Goal: Task Accomplishment & Management: Manage account settings

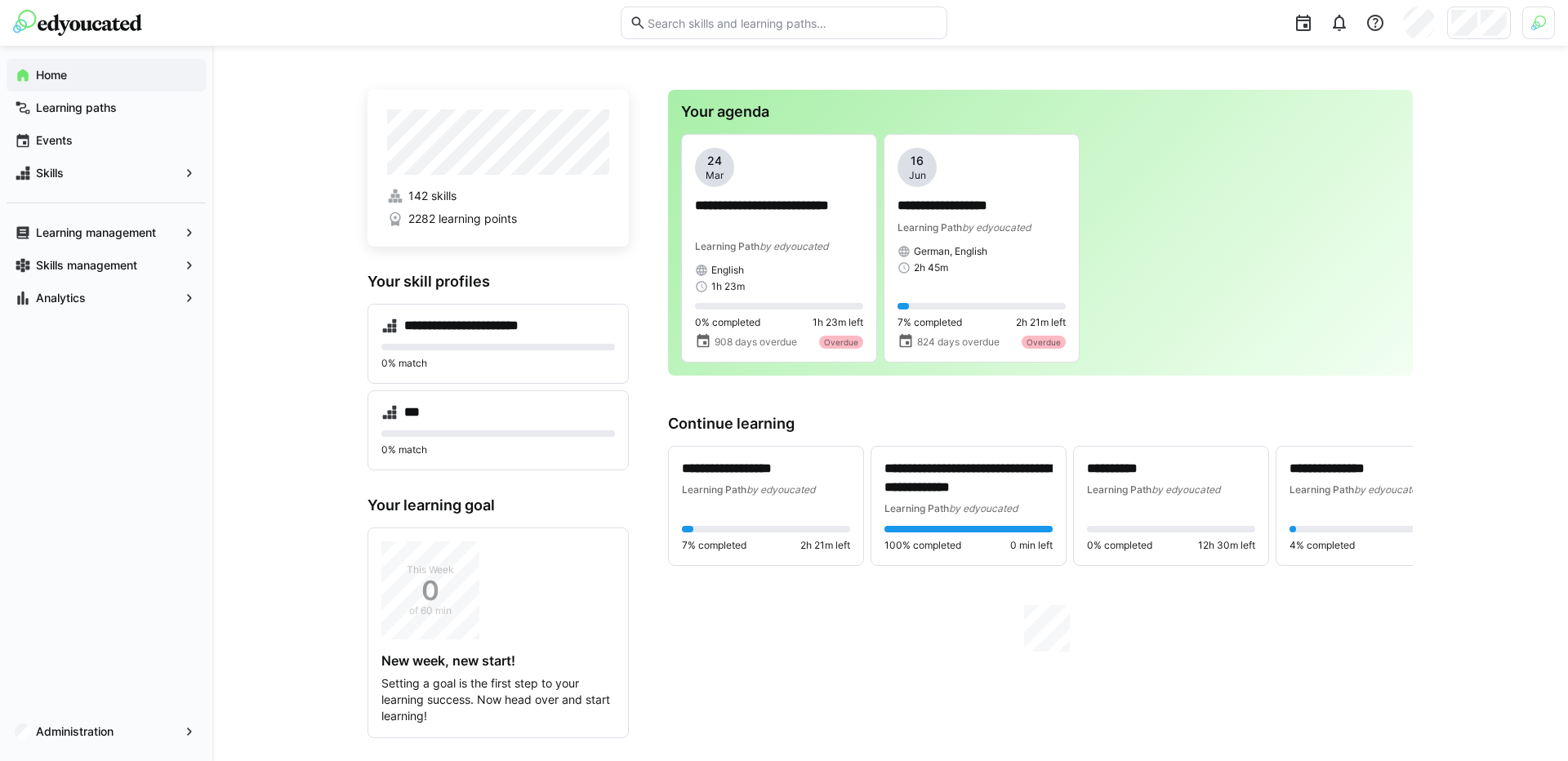
click at [1477, 27] on div at bounding box center [1479, 23] width 64 height 33
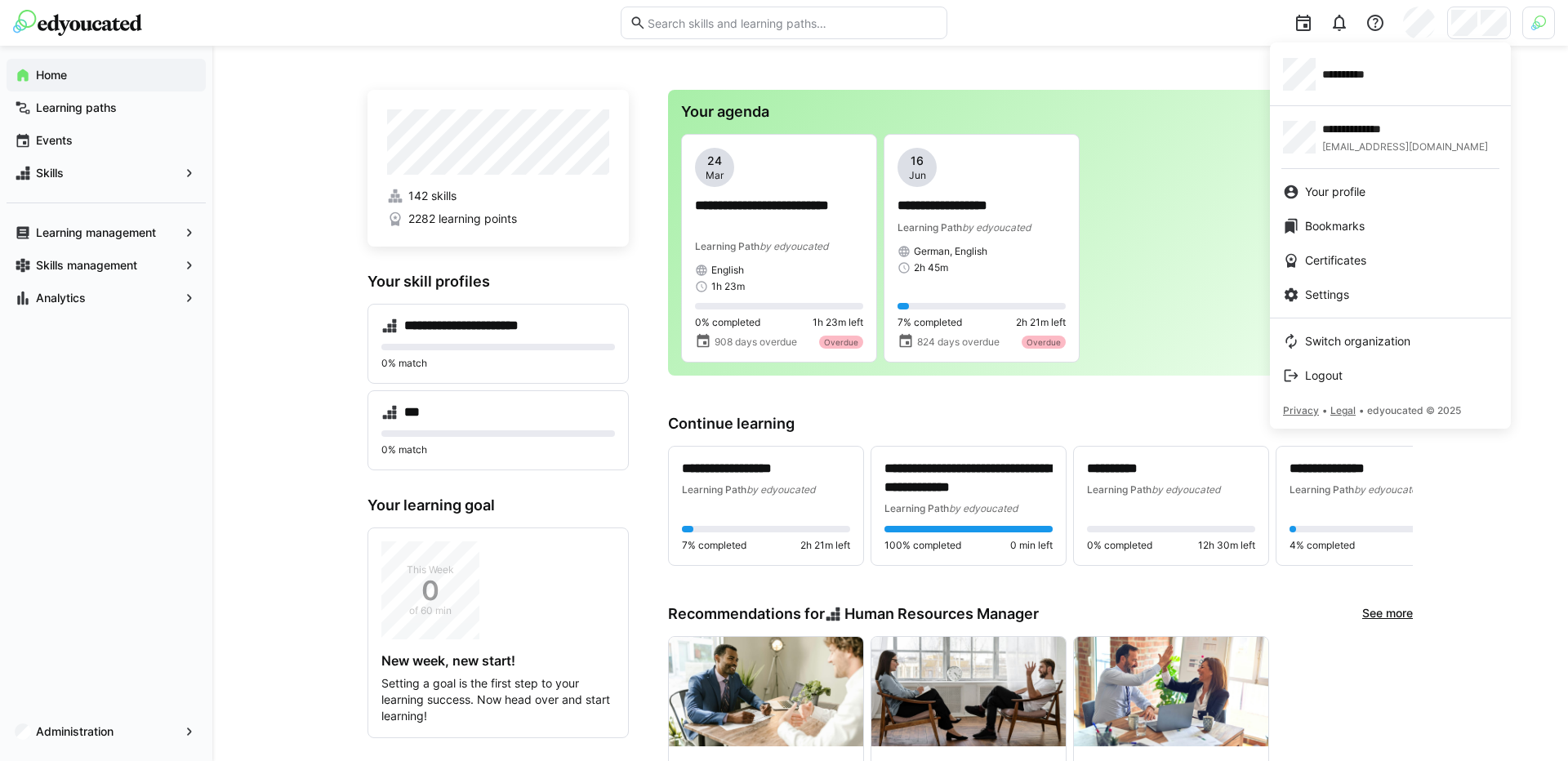
click at [1530, 25] on div at bounding box center [784, 380] width 1568 height 761
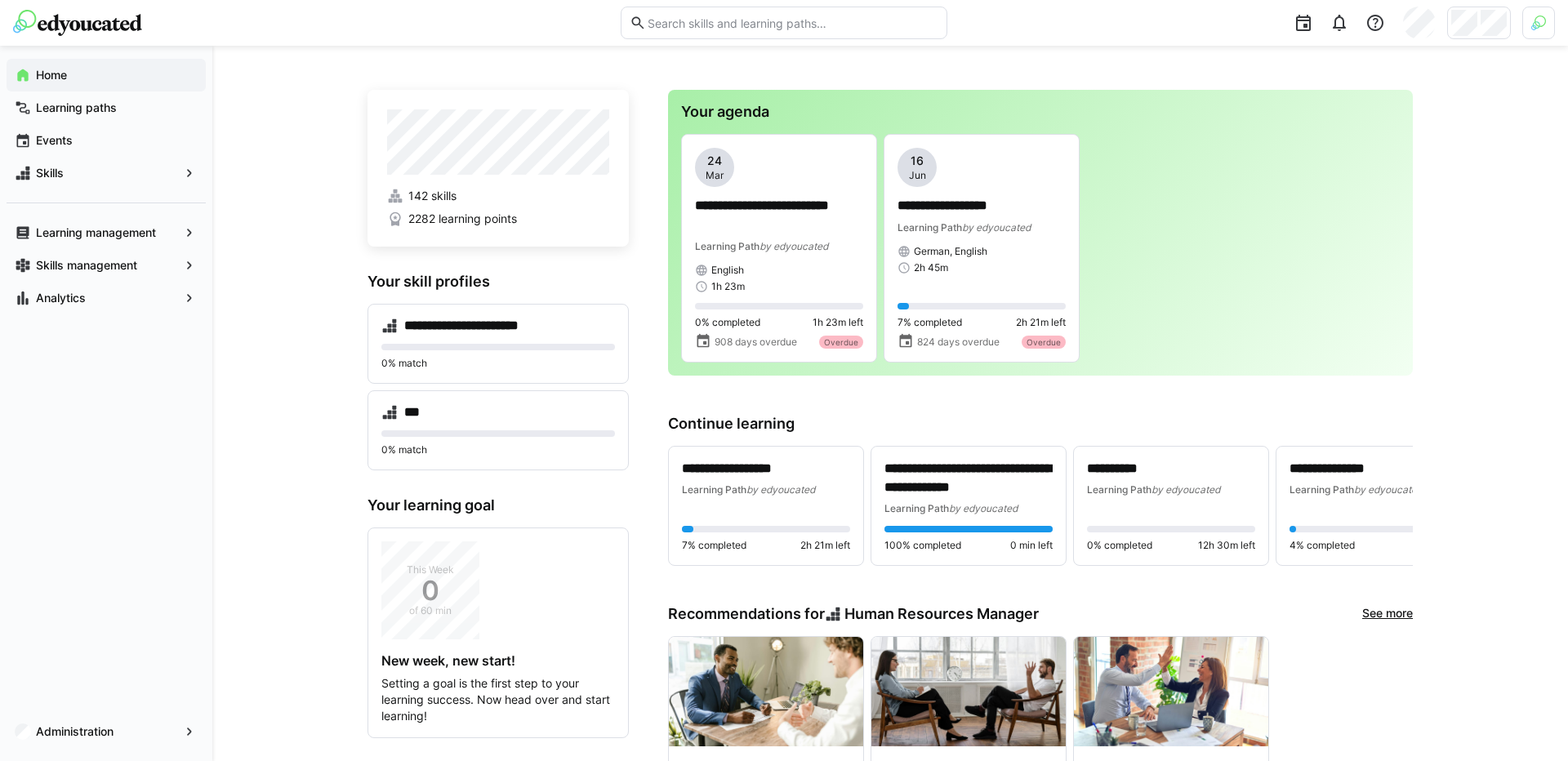
click at [1515, 36] on div at bounding box center [1257, 23] width 596 height 45
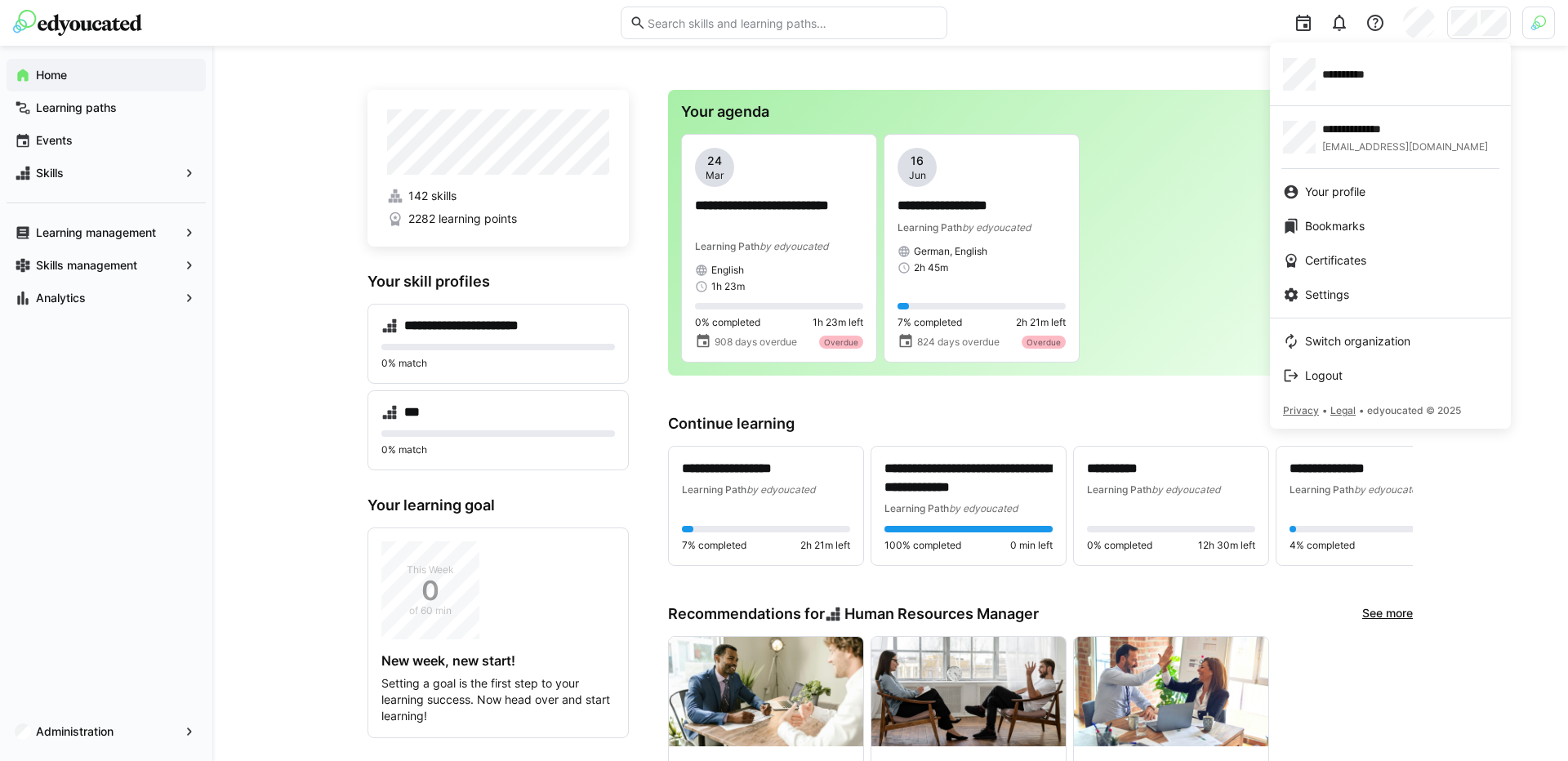
click at [1535, 35] on div at bounding box center [784, 380] width 1568 height 761
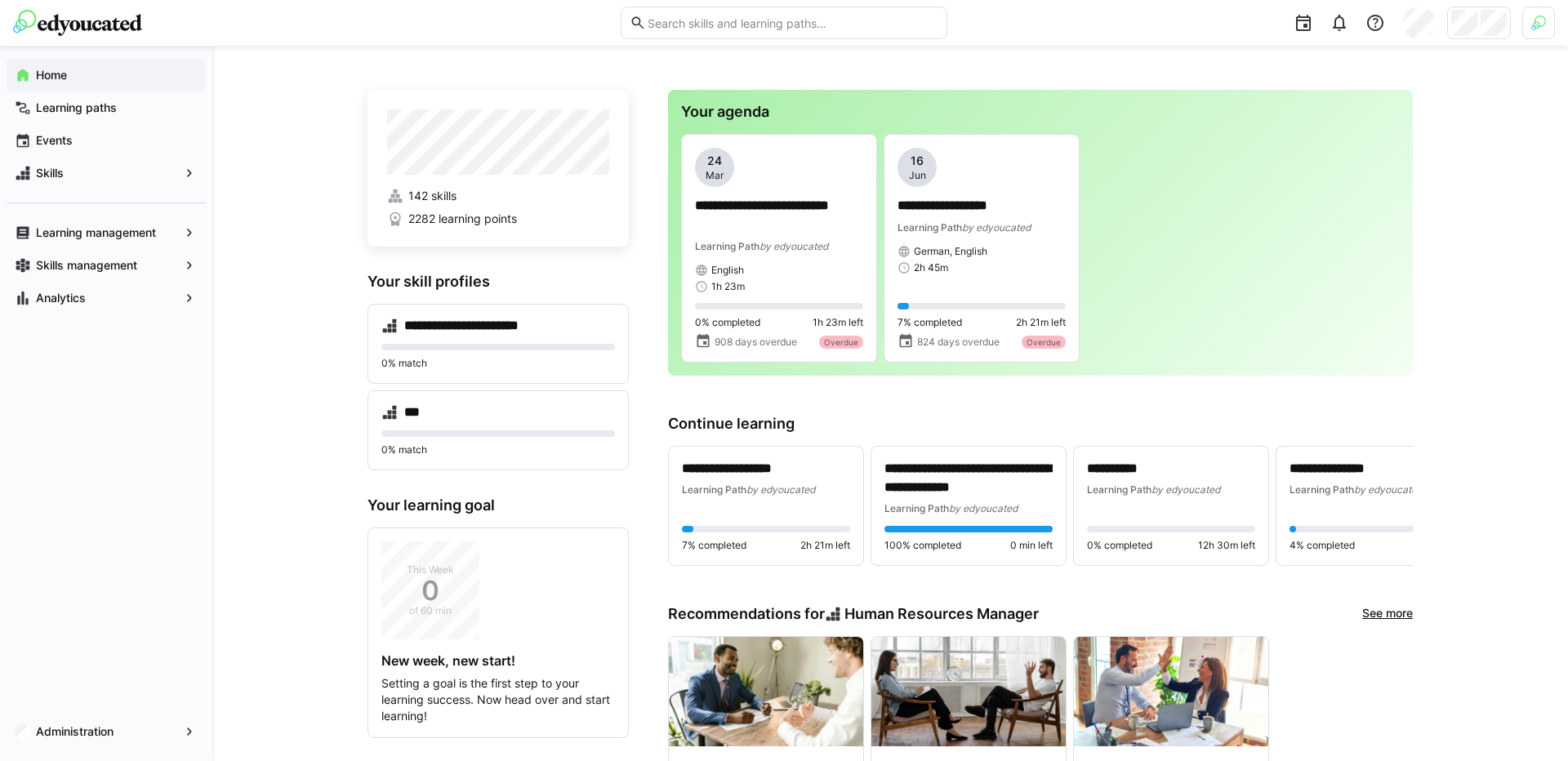
click at [1535, 35] on div at bounding box center [1538, 23] width 33 height 33
click at [1372, 184] on span "Activate" at bounding box center [1354, 191] width 54 height 26
click at [1461, 290] on div at bounding box center [784, 380] width 1568 height 761
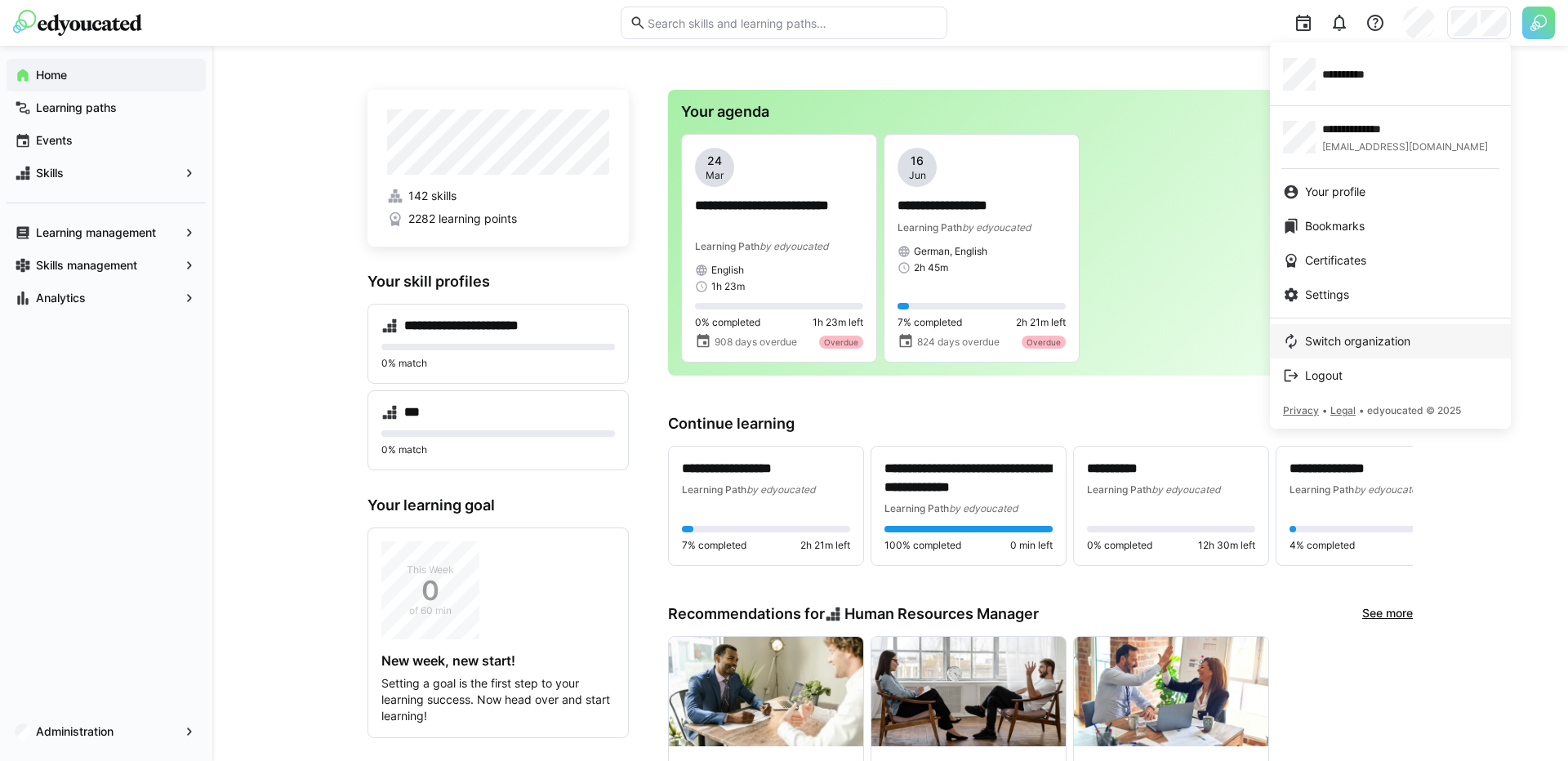
click at [1355, 337] on span "Switch organization" at bounding box center [1357, 341] width 105 height 16
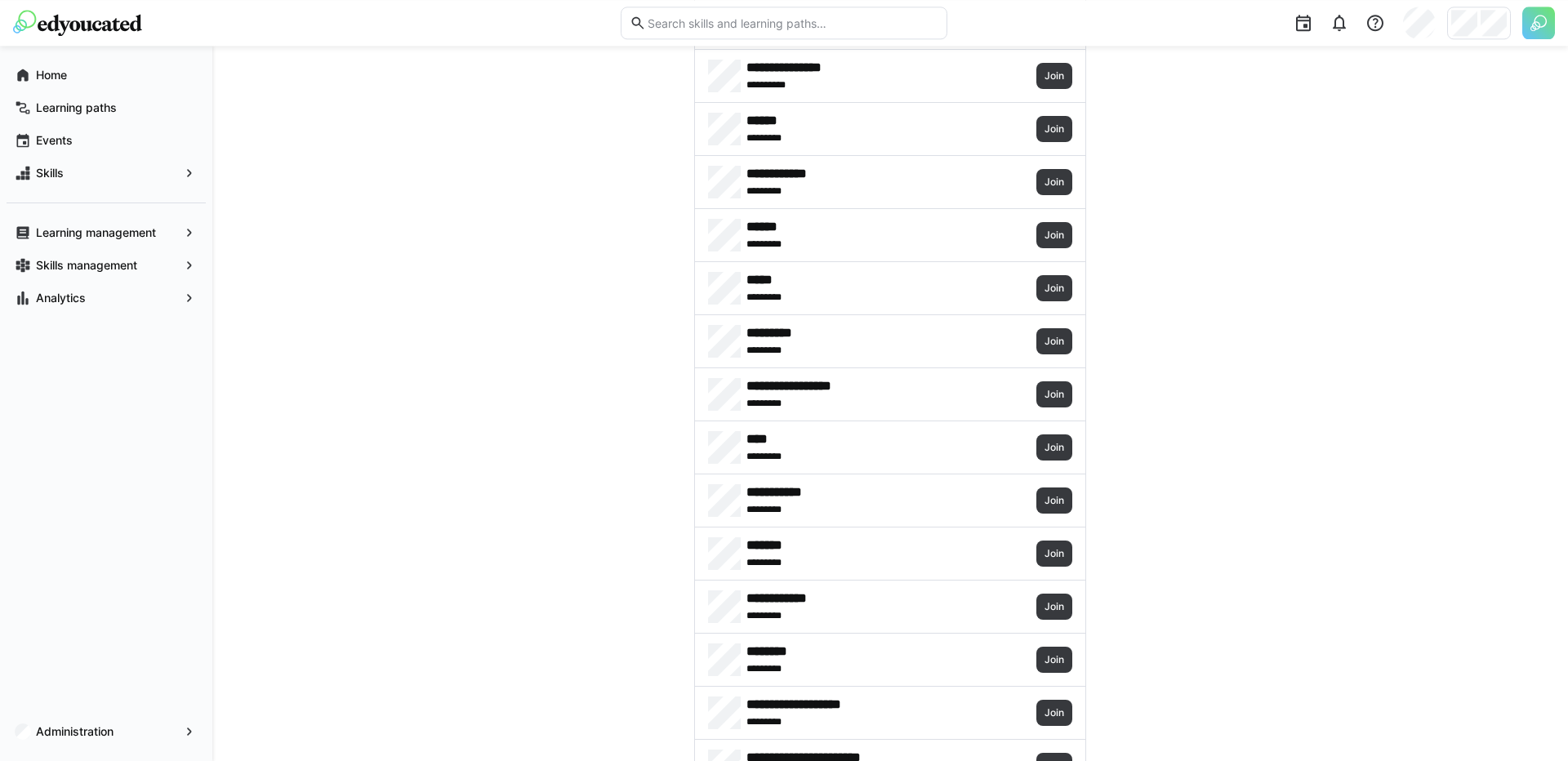
scroll to position [1117, 0]
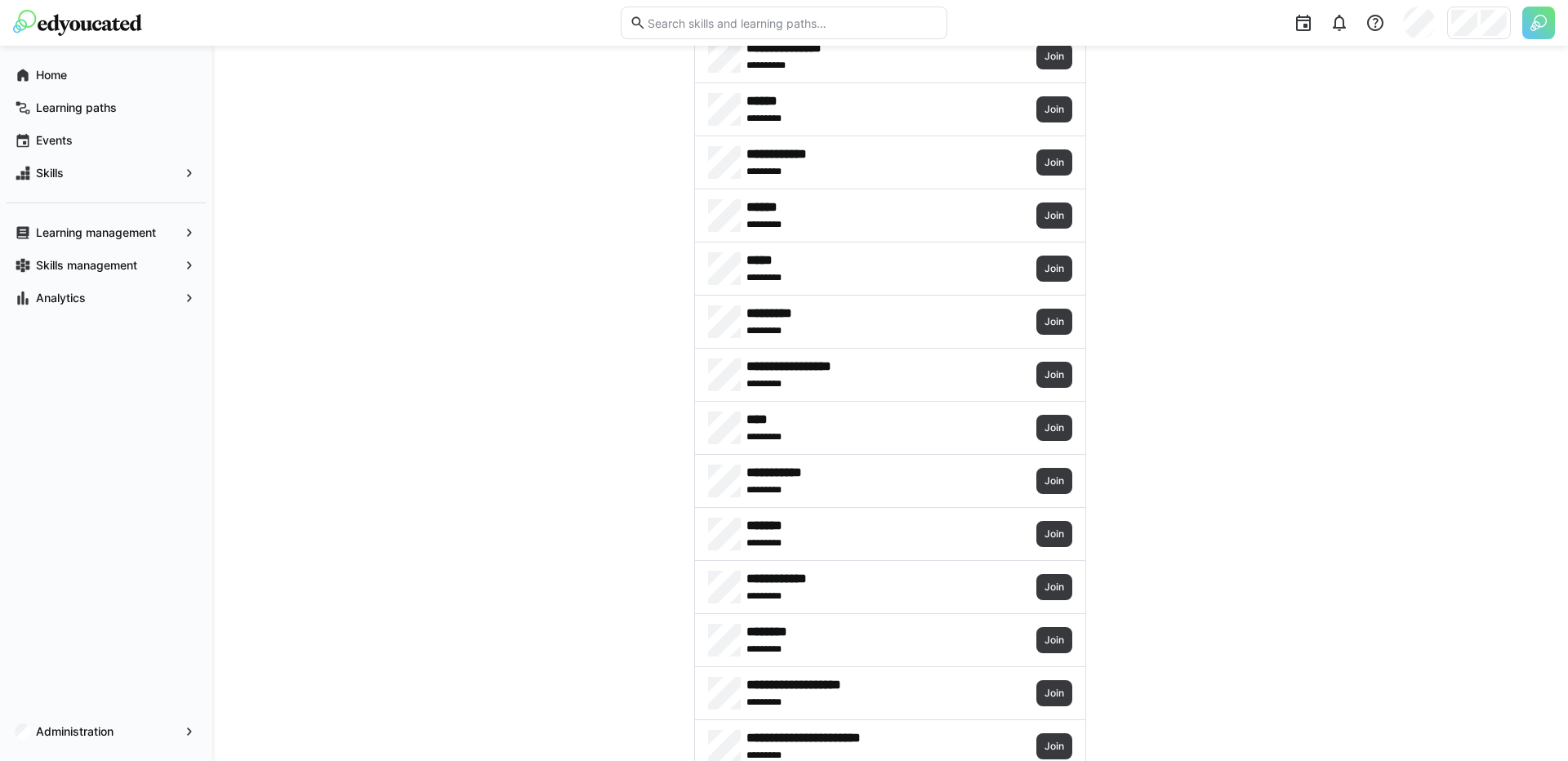
click at [1529, 32] on img at bounding box center [1538, 23] width 33 height 33
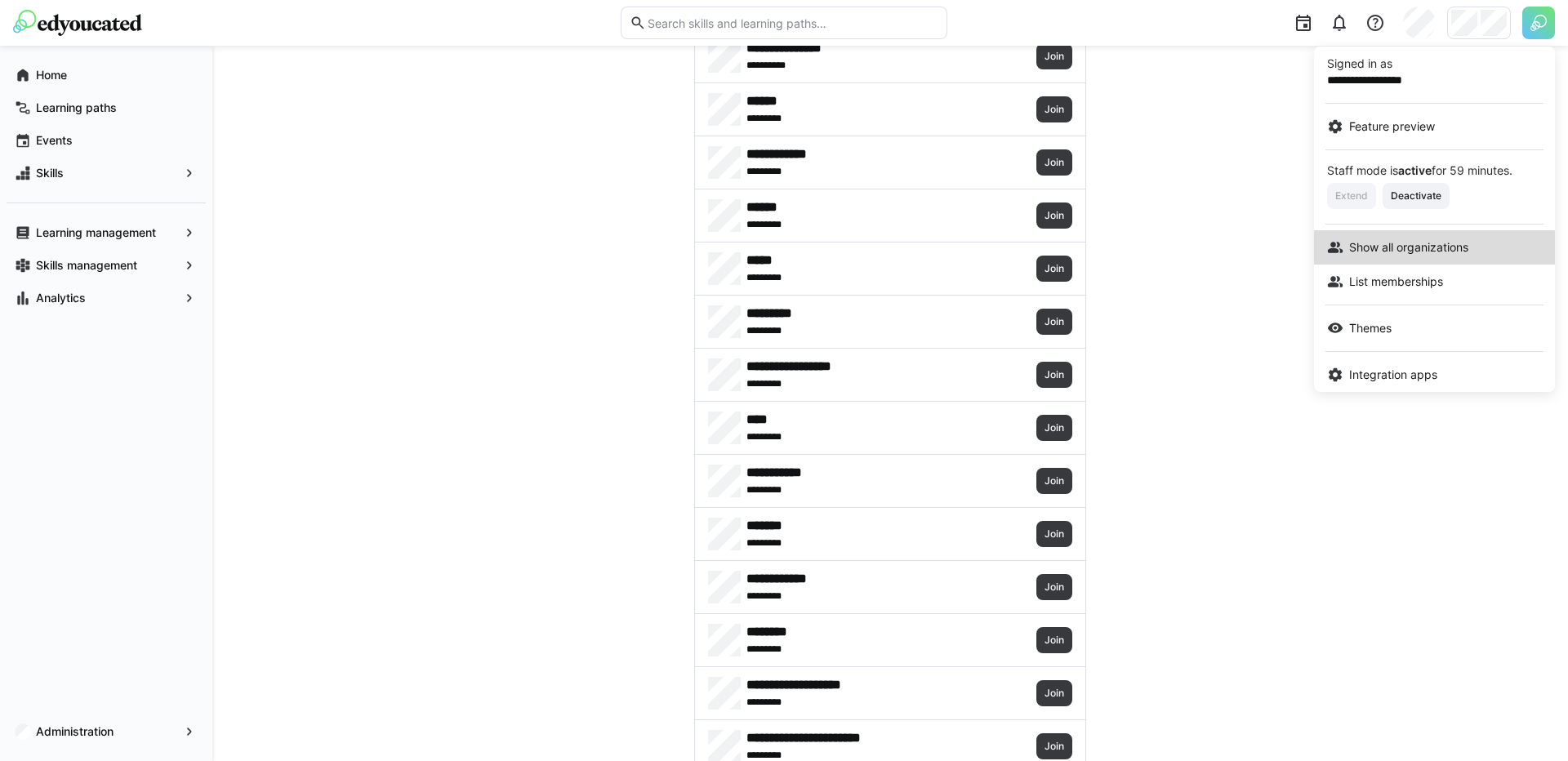
click at [1421, 261] on link "Show all organizations" at bounding box center [1434, 248] width 240 height 34
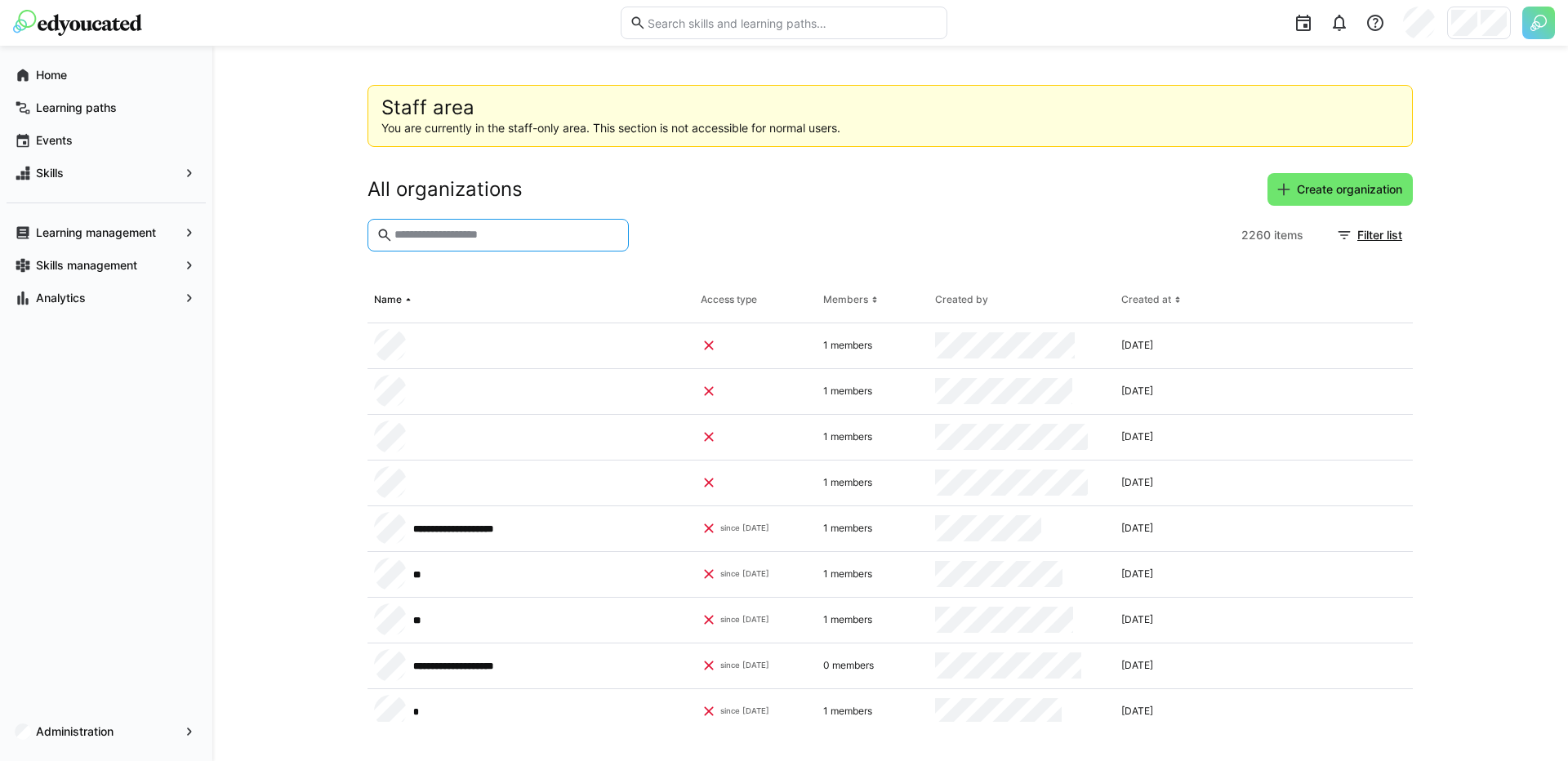
click at [494, 234] on input "text" at bounding box center [506, 235] width 227 height 15
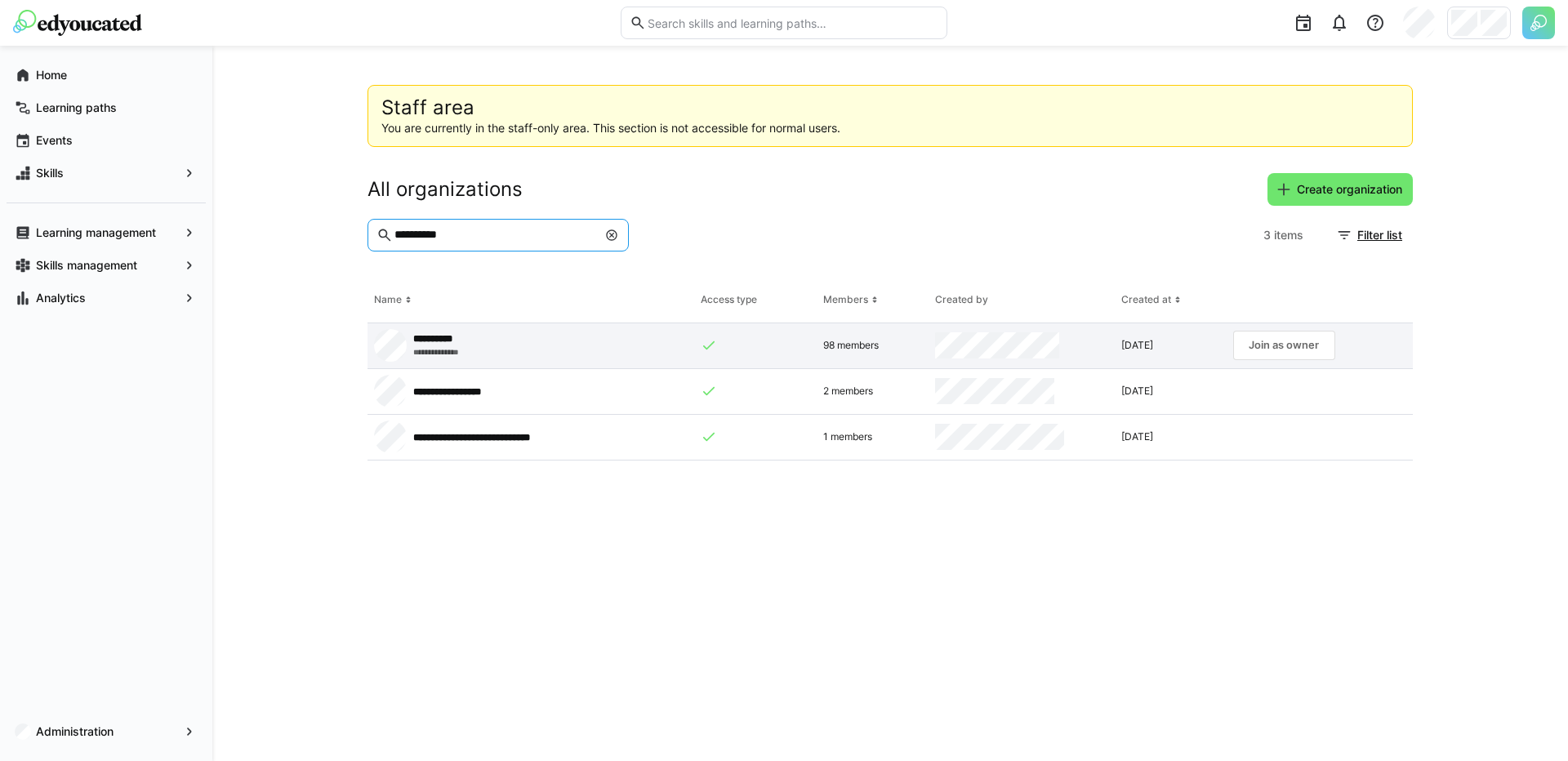
type input "**********"
click at [1252, 350] on app-request-click "Join as owner" at bounding box center [1284, 345] width 102 height 29
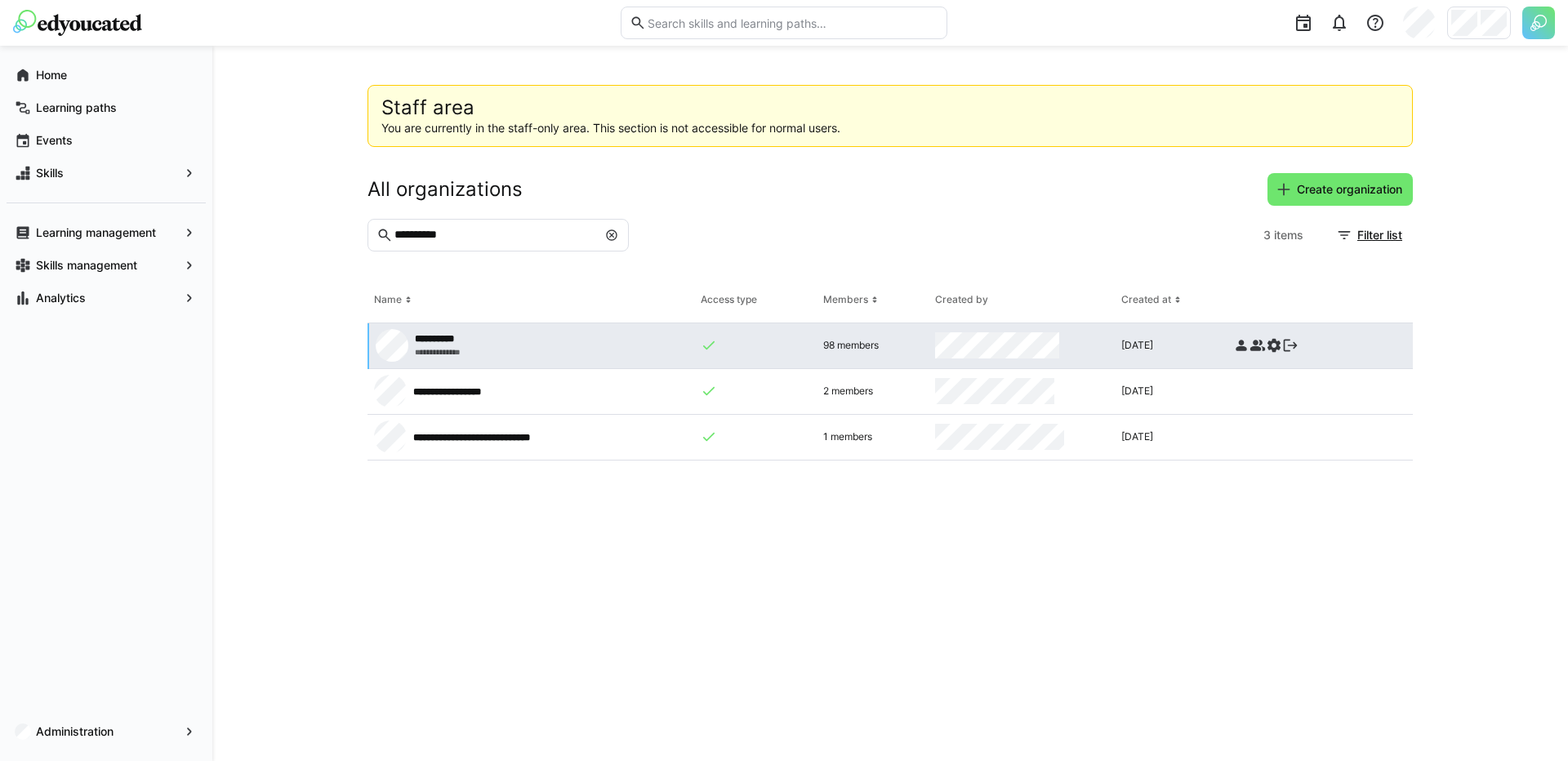
click at [1255, 341] on eds-icon at bounding box center [1258, 346] width 16 height 16
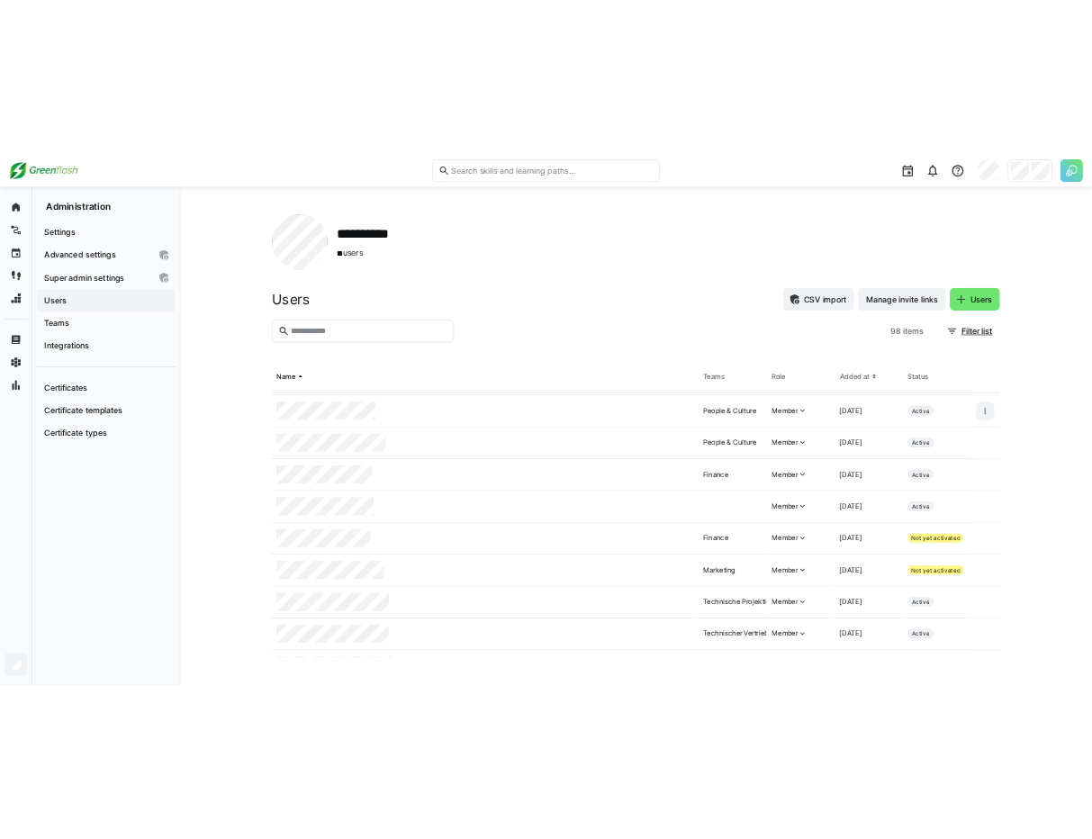
scroll to position [551, 0]
